Goal: Task Accomplishment & Management: Complete application form

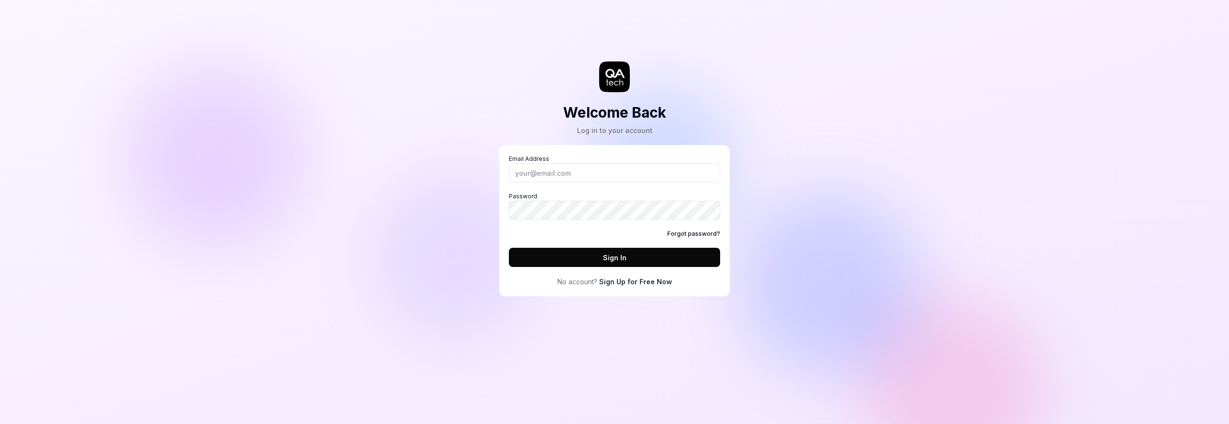
click at [649, 287] on div "Email Address Password Forgot password? Sign In No account? Sign Up for Free Now" at bounding box center [614, 220] width 230 height 151
click at [650, 284] on link "Sign Up for Free Now" at bounding box center [635, 281] width 73 height 10
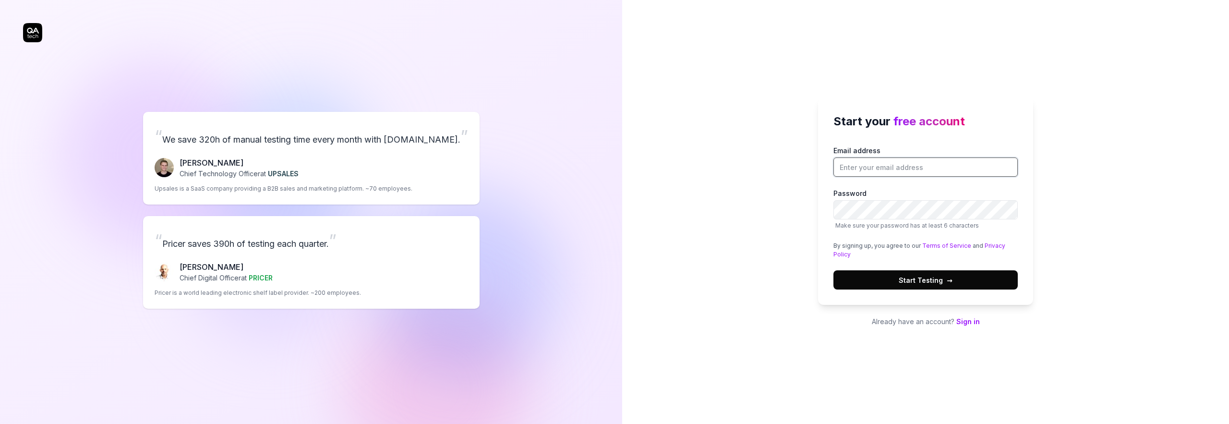
click at [873, 163] on input "Email address" at bounding box center [925, 166] width 184 height 19
type input "[PERSON_NAME][EMAIL_ADDRESS][DOMAIN_NAME]"
click at [885, 275] on button "Start Testing →" at bounding box center [925, 279] width 184 height 19
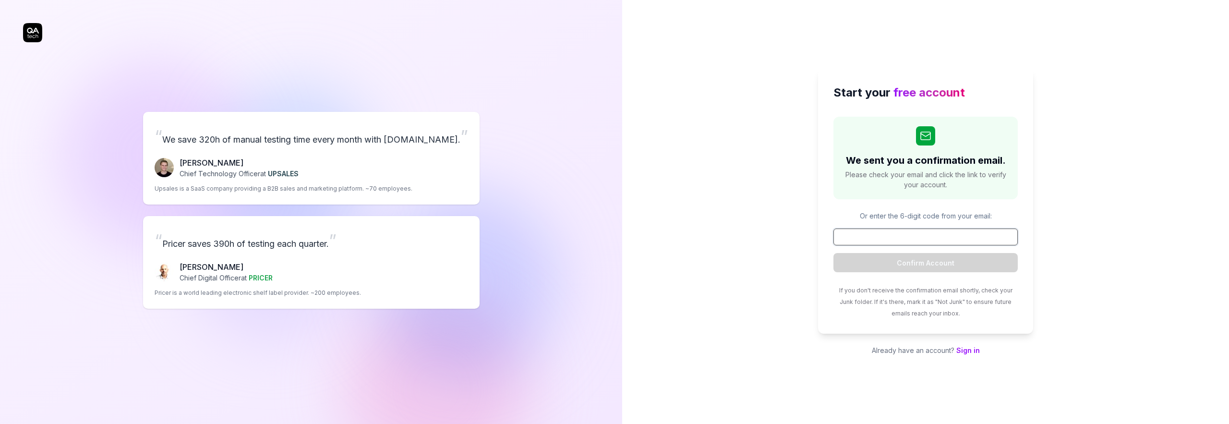
click at [896, 233] on input at bounding box center [925, 236] width 184 height 17
paste input "889904"
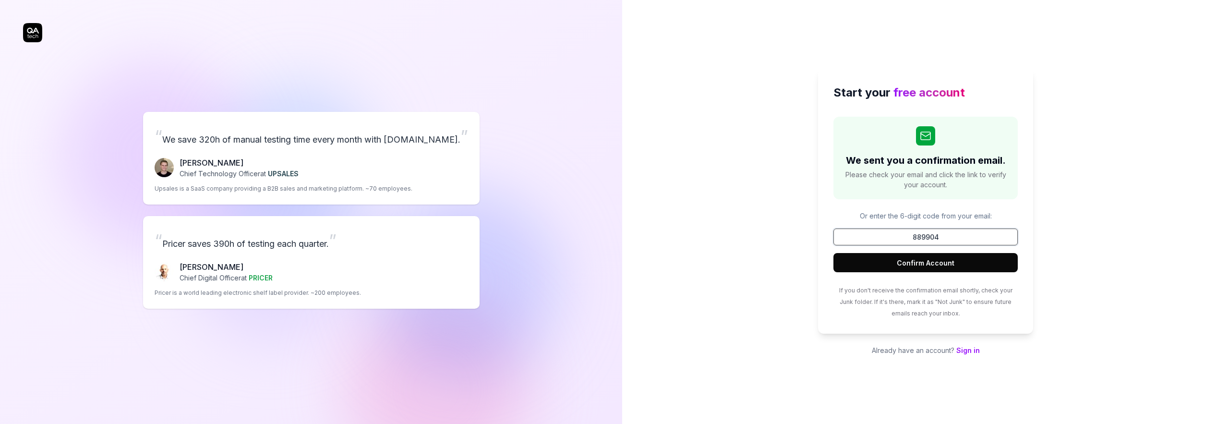
type input "889904"
click at [926, 264] on button "Confirm Account" at bounding box center [925, 262] width 184 height 19
